Goal: Task Accomplishment & Management: Complete application form

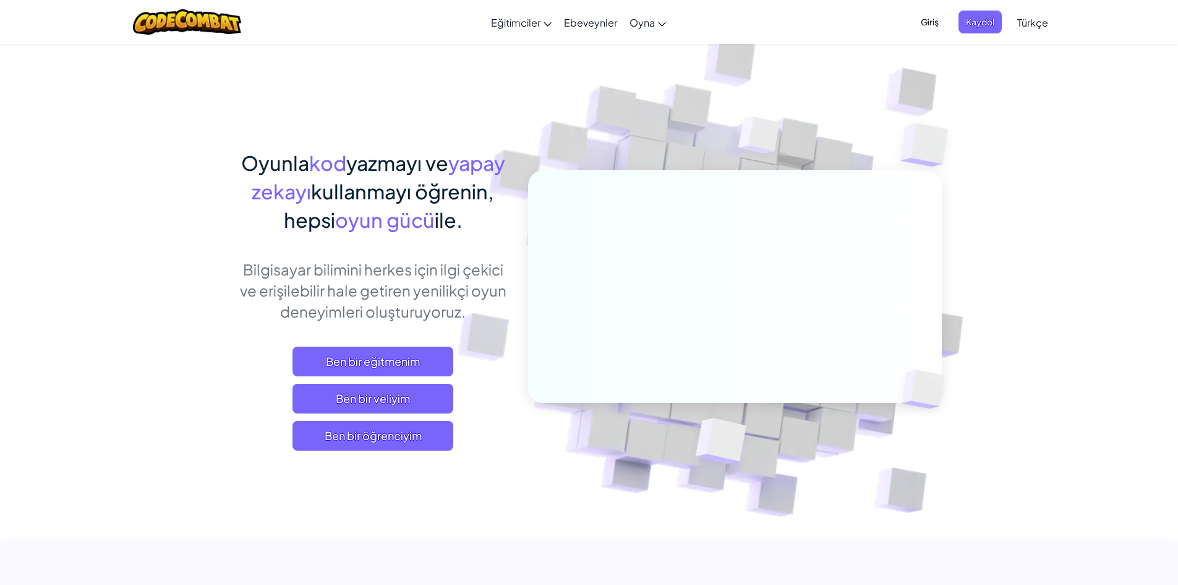
click at [931, 17] on span "Giriş" at bounding box center [930, 22] width 33 height 23
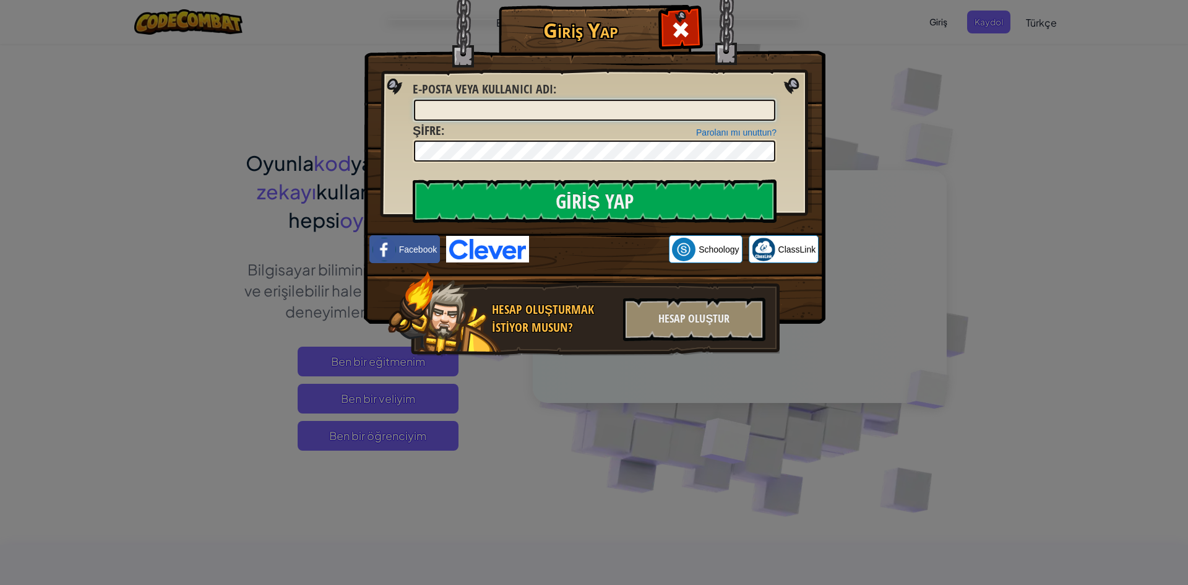
click at [560, 120] on input "E-posta veya kullanıcı adı :" at bounding box center [594, 110] width 361 height 21
click at [560, 113] on input "E-posta veya kullanıcı adı :" at bounding box center [594, 110] width 361 height 21
type input "[EMAIL_ADDRESS][PERSON_NAME][DOMAIN_NAME]"
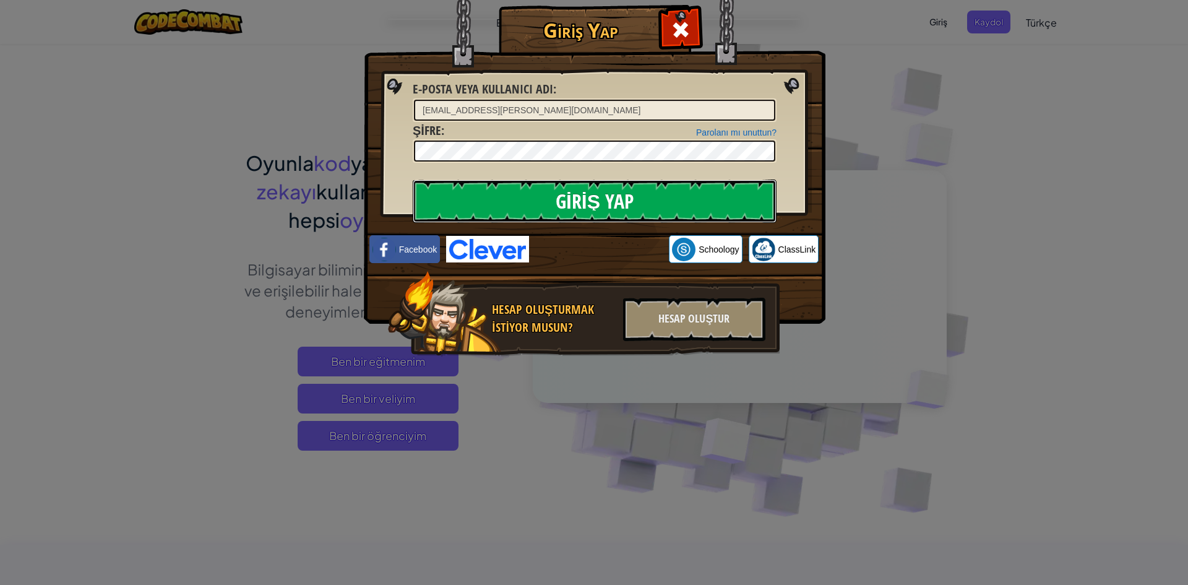
click at [601, 188] on input "Giriş Yap" at bounding box center [595, 200] width 364 height 43
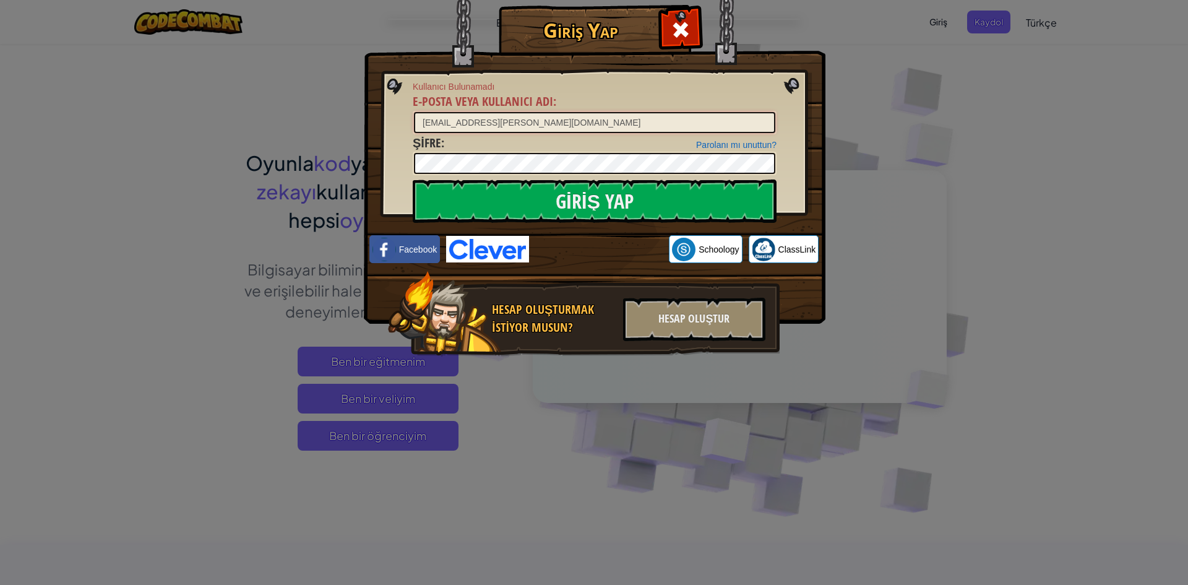
click at [570, 122] on input "[EMAIL_ADDRESS][PERSON_NAME][DOMAIN_NAME]" at bounding box center [594, 122] width 361 height 21
click at [697, 338] on div "Hesap Oluştur" at bounding box center [694, 319] width 142 height 43
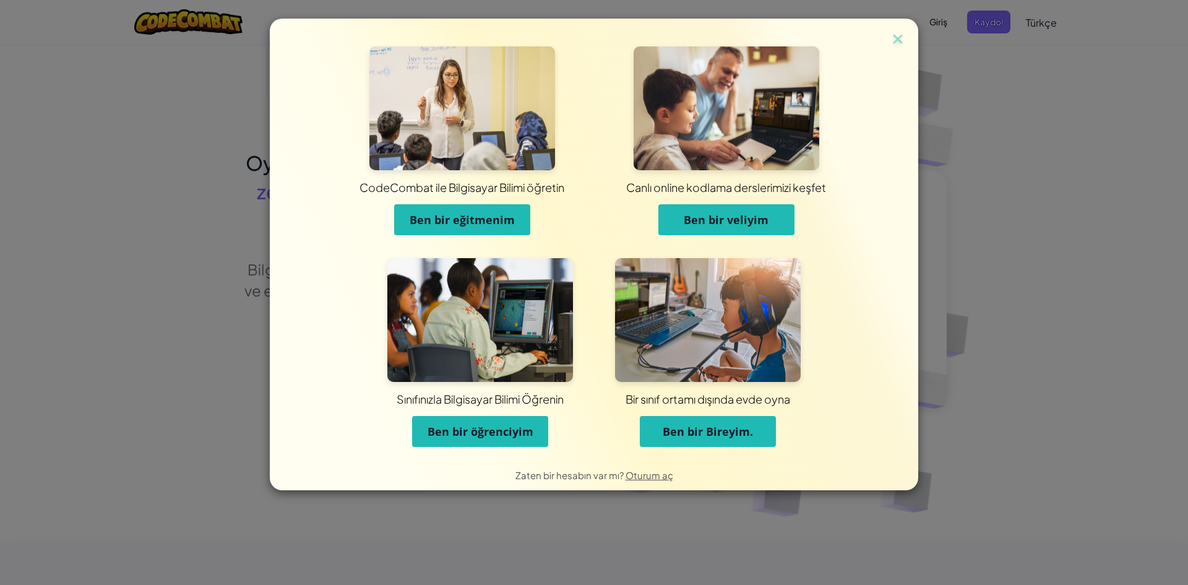
click at [707, 430] on span "Ben bir Bireyim." at bounding box center [707, 431] width 90 height 15
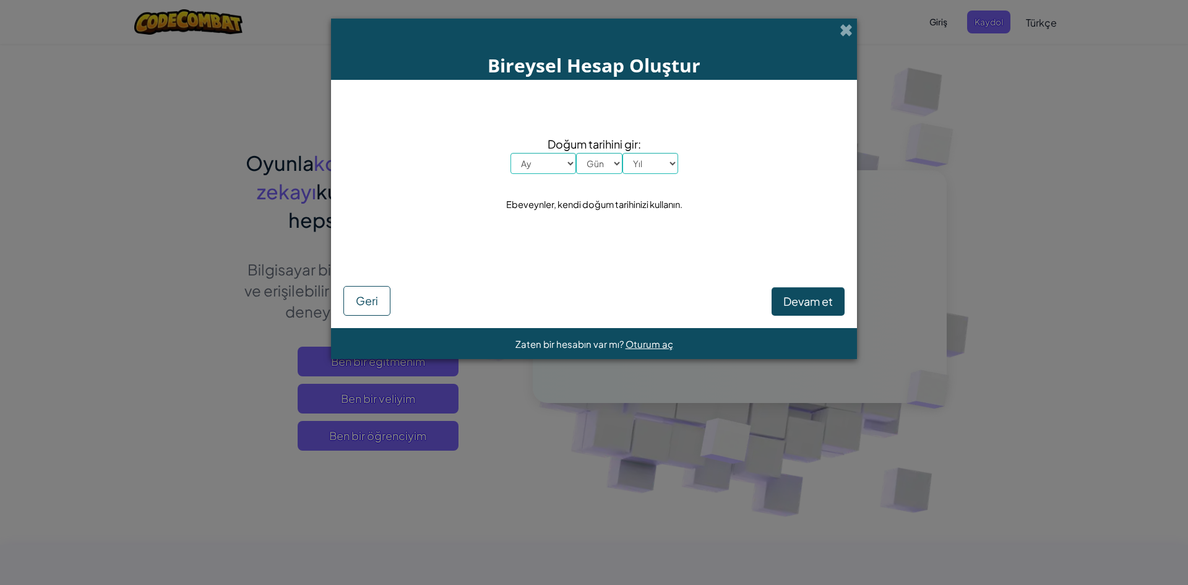
click at [544, 155] on select "Ay [PERSON_NAME] Şubat Mart Nisan Mayıs Haziran Temmuz Ağustos Eylül [PERSON_NA…" at bounding box center [543, 163] width 66 height 21
select select "5"
click at [510, 153] on select "Ay [PERSON_NAME] Şubat Mart Nisan Mayıs Haziran Temmuz Ağustos Eylül [PERSON_NA…" at bounding box center [543, 163] width 66 height 21
click at [594, 168] on select "Gün 1 2 3 4 5 6 7 8 9 10 11 12 13 14 15 16 17 18 19 20 21 22 23 24 25 26 27 28 …" at bounding box center [599, 163] width 46 height 21
select select "29"
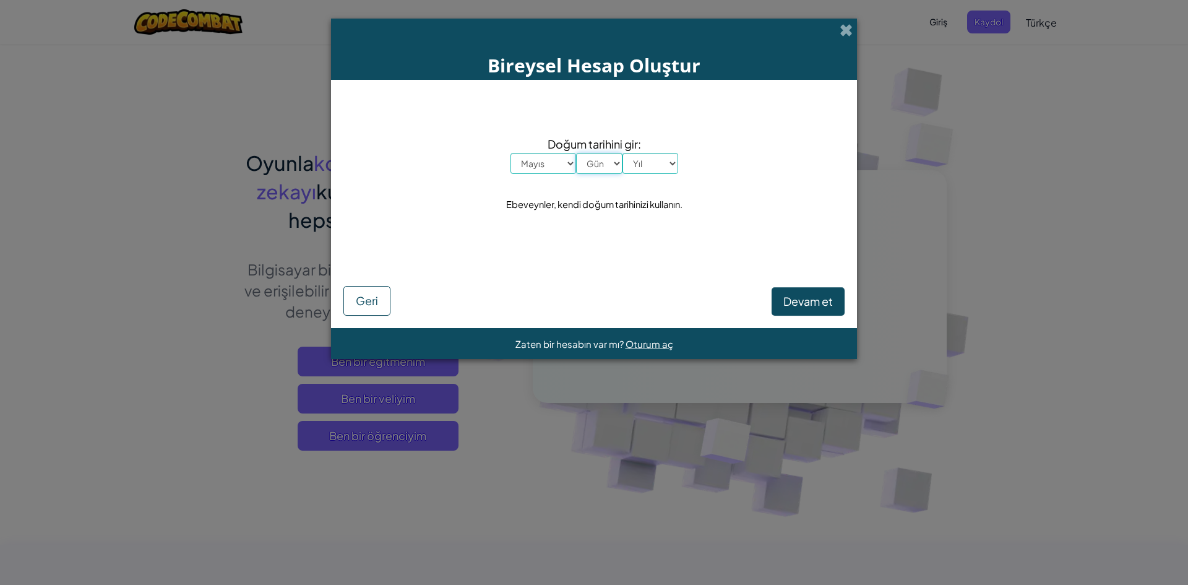
click at [576, 153] on select "Gün 1 2 3 4 5 6 7 8 9 10 11 12 13 14 15 16 17 18 19 20 21 22 23 24 25 26 27 28 …" at bounding box center [599, 163] width 46 height 21
click at [632, 166] on select "Yıl 2025 2024 2023 2022 2021 2020 2019 2018 2017 2016 2015 2014 2013 2012 2011 …" at bounding box center [650, 163] width 56 height 21
select select "2011"
click at [622, 153] on select "Yıl 2025 2024 2023 2022 2021 2020 2019 2018 2017 2016 2015 2014 2013 2012 2011 …" at bounding box center [650, 163] width 56 height 21
click at [799, 306] on span "Devam et" at bounding box center [807, 301] width 49 height 14
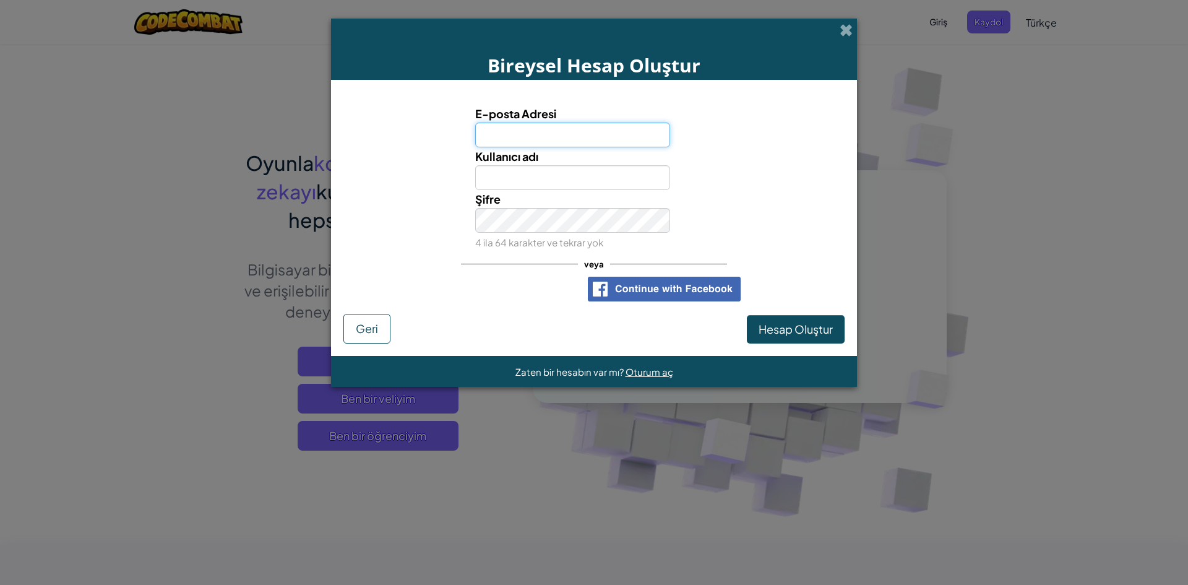
click at [547, 130] on input "E-posta Adresi" at bounding box center [572, 134] width 195 height 25
type input "[EMAIL_ADDRESS][PERSON_NAME][DOMAIN_NAME]"
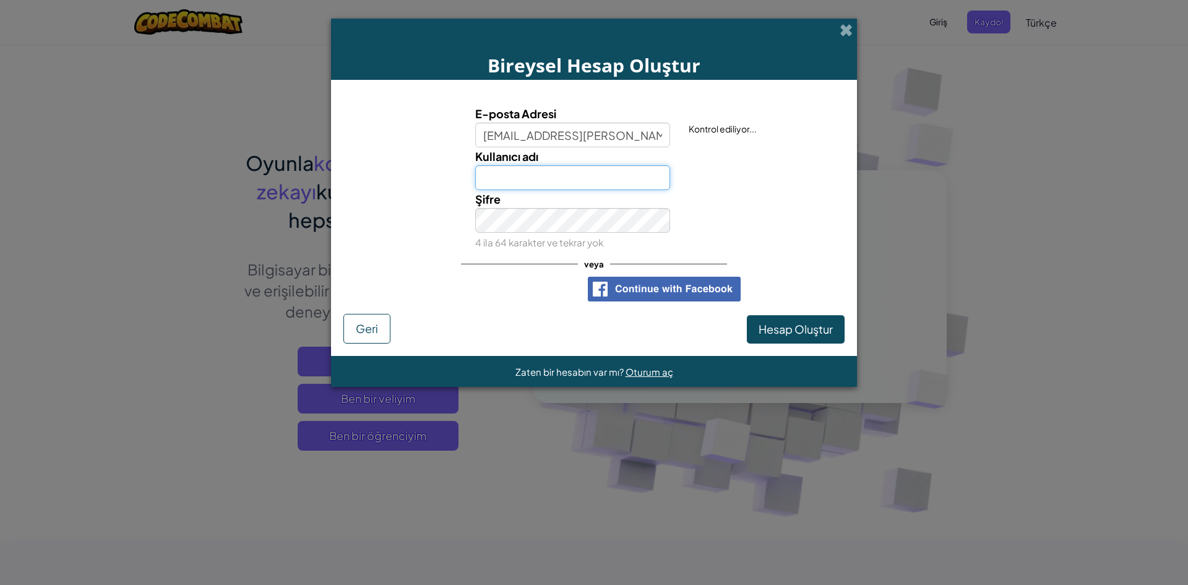
click at [640, 179] on input "Kullanıcı adı" at bounding box center [572, 177] width 195 height 25
click at [559, 171] on input "BEN" at bounding box center [572, 177] width 195 height 25
type input "BEN29"
click at [562, 170] on input "BEN29" at bounding box center [572, 177] width 195 height 25
drag, startPoint x: 558, startPoint y: 172, endPoint x: 447, endPoint y: 182, distance: 111.2
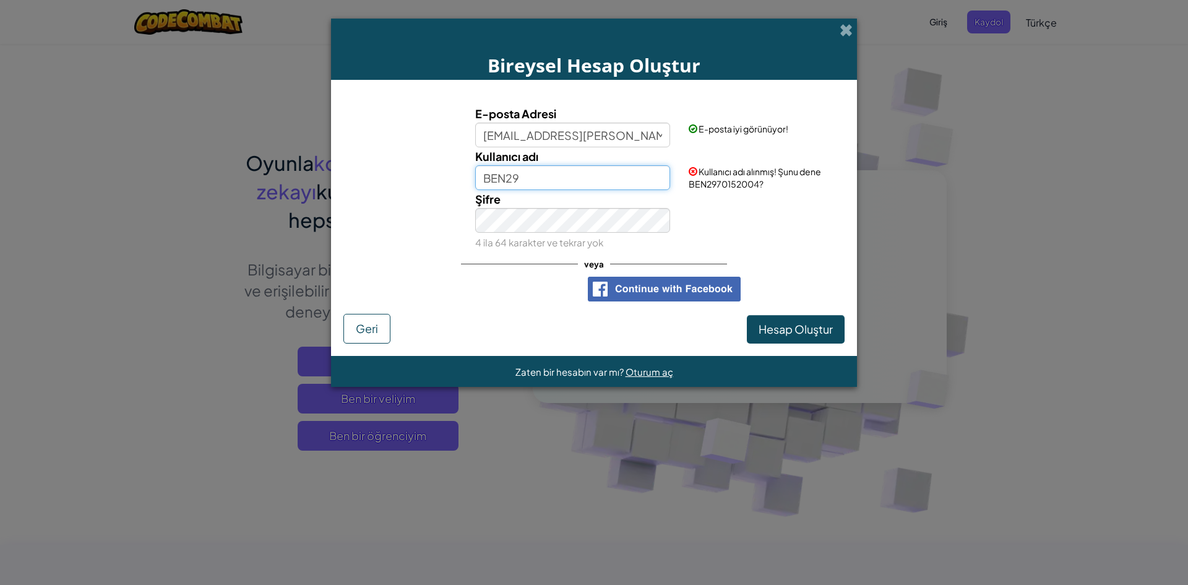
click at [447, 182] on div "Kullanıcı adı BEN29 Kullanıcı adı alınmış! Şunu dene BEN2970152004?" at bounding box center [593, 168] width 513 height 43
type input "b"
type input "D"
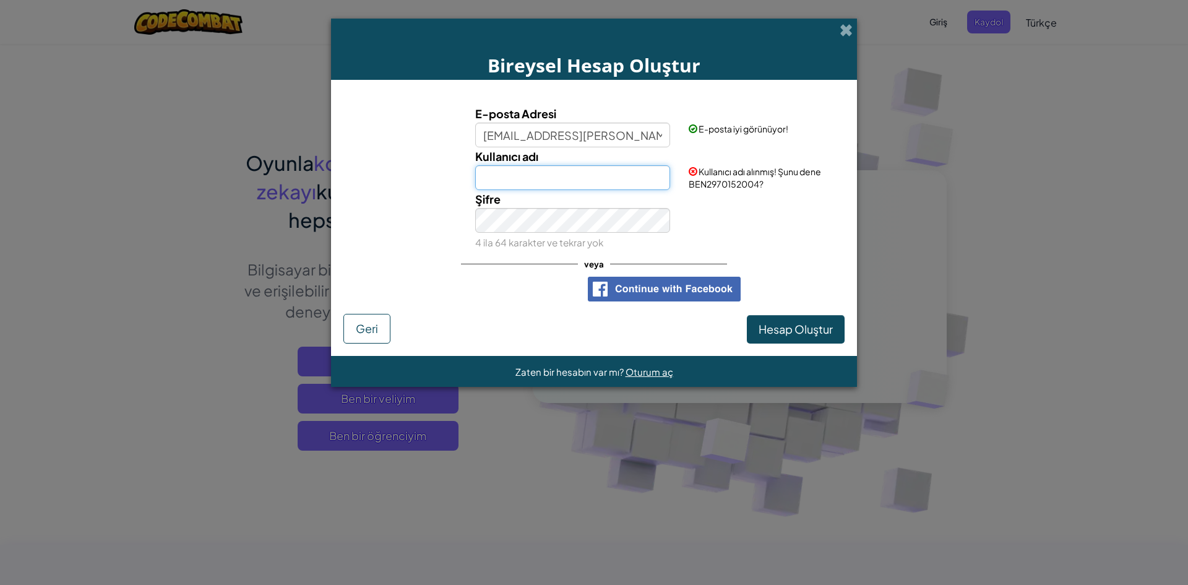
type input "D"
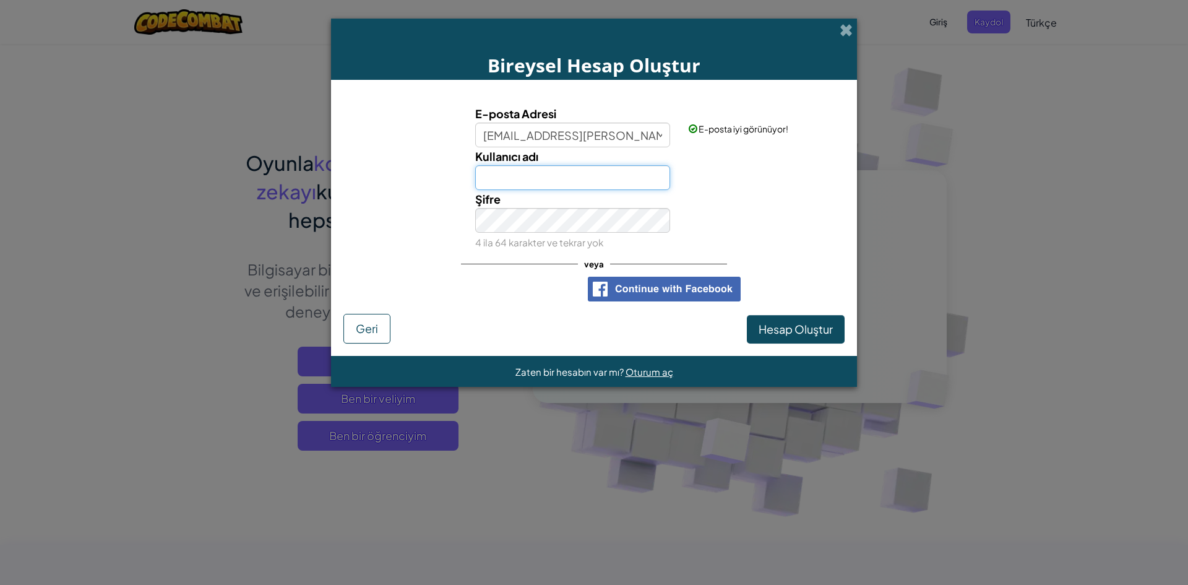
click at [507, 172] on input "Kullanıcı adı" at bounding box center [572, 177] width 195 height 25
type input "Bennu29"
